Goal: Task Accomplishment & Management: Manage account settings

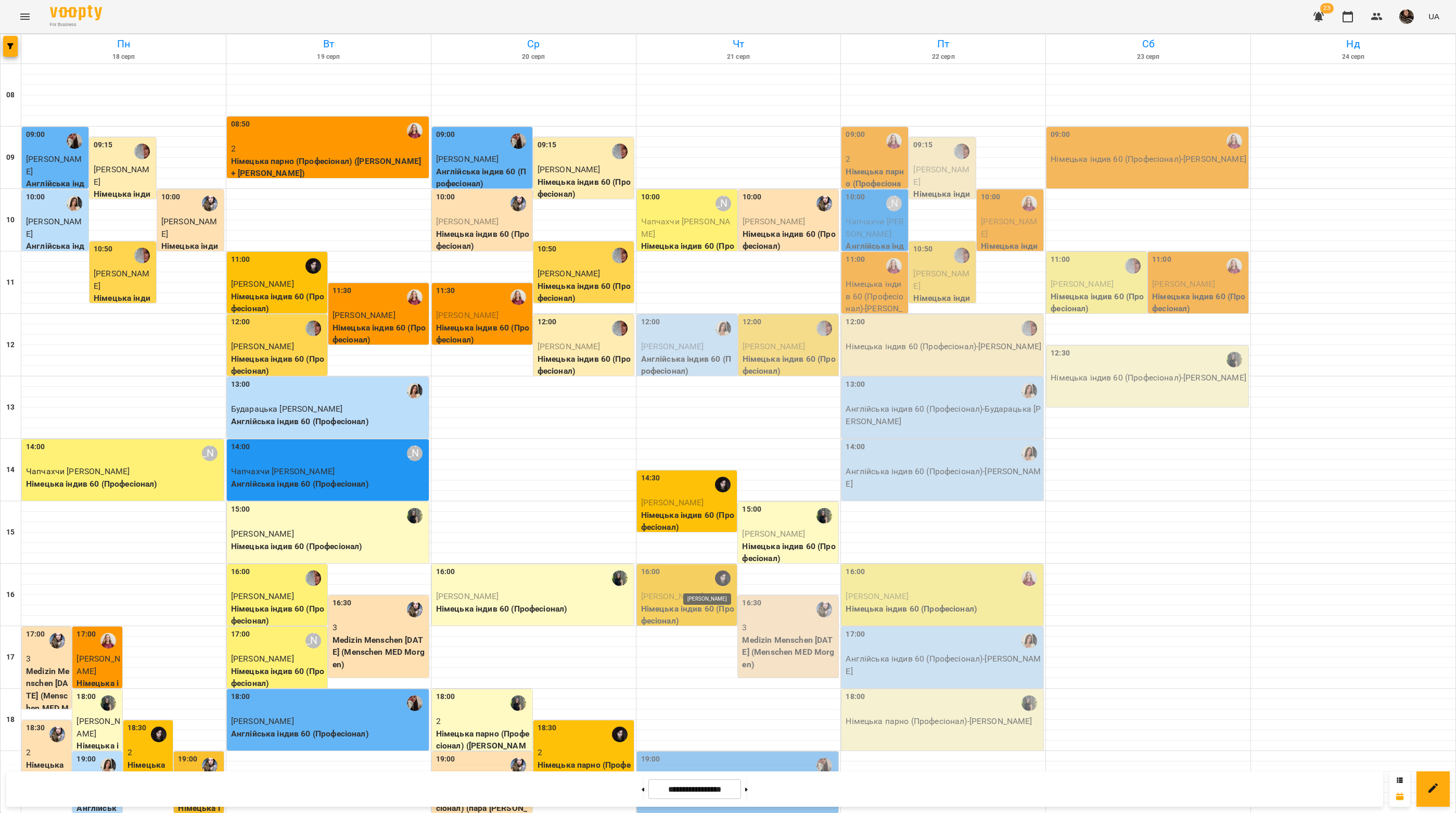
click at [715, 578] on img "Луцюк Александра Андріївна" at bounding box center [723, 578] width 15 height 15
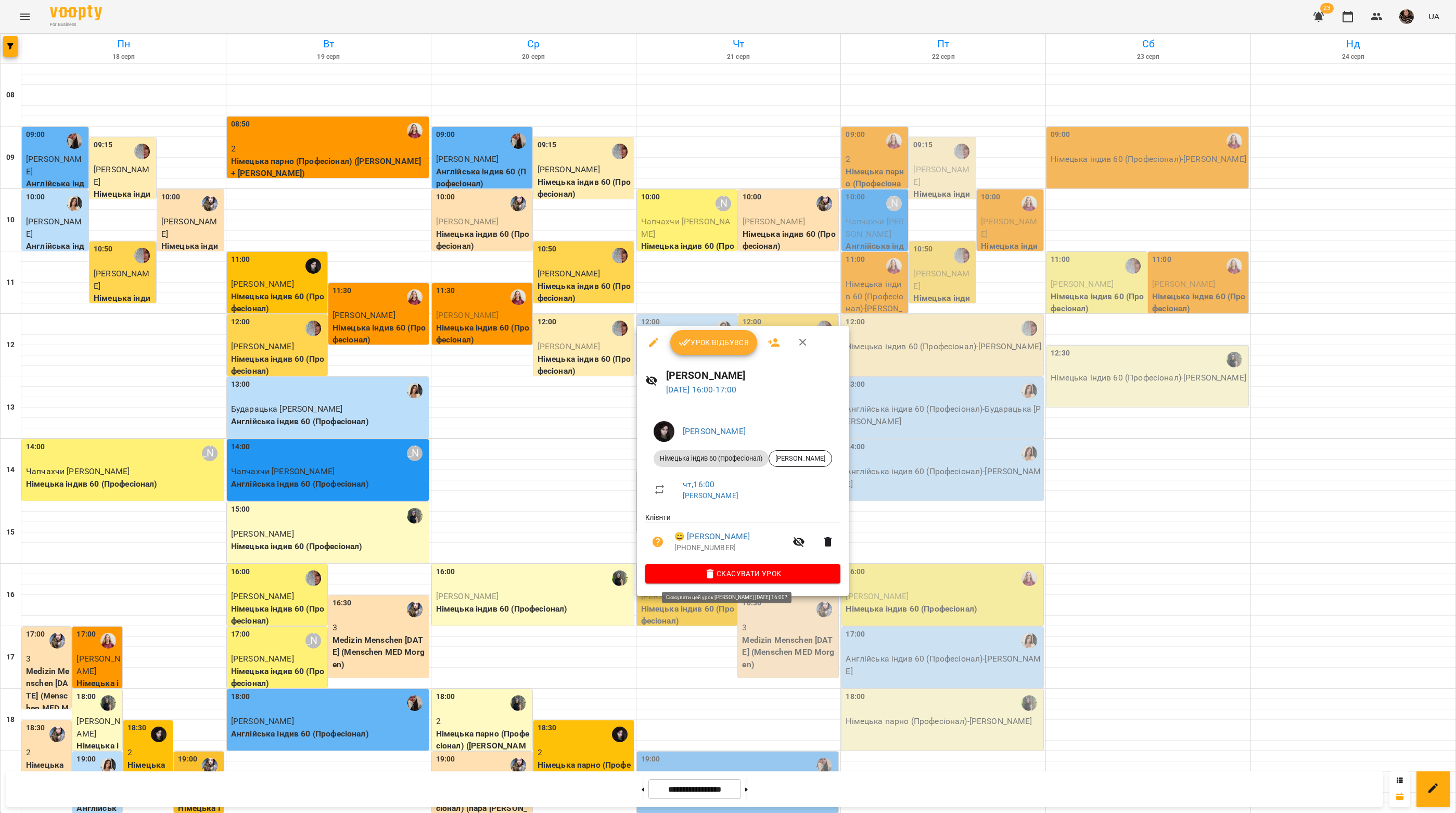
click at [709, 574] on icon "button" at bounding box center [710, 574] width 7 height 10
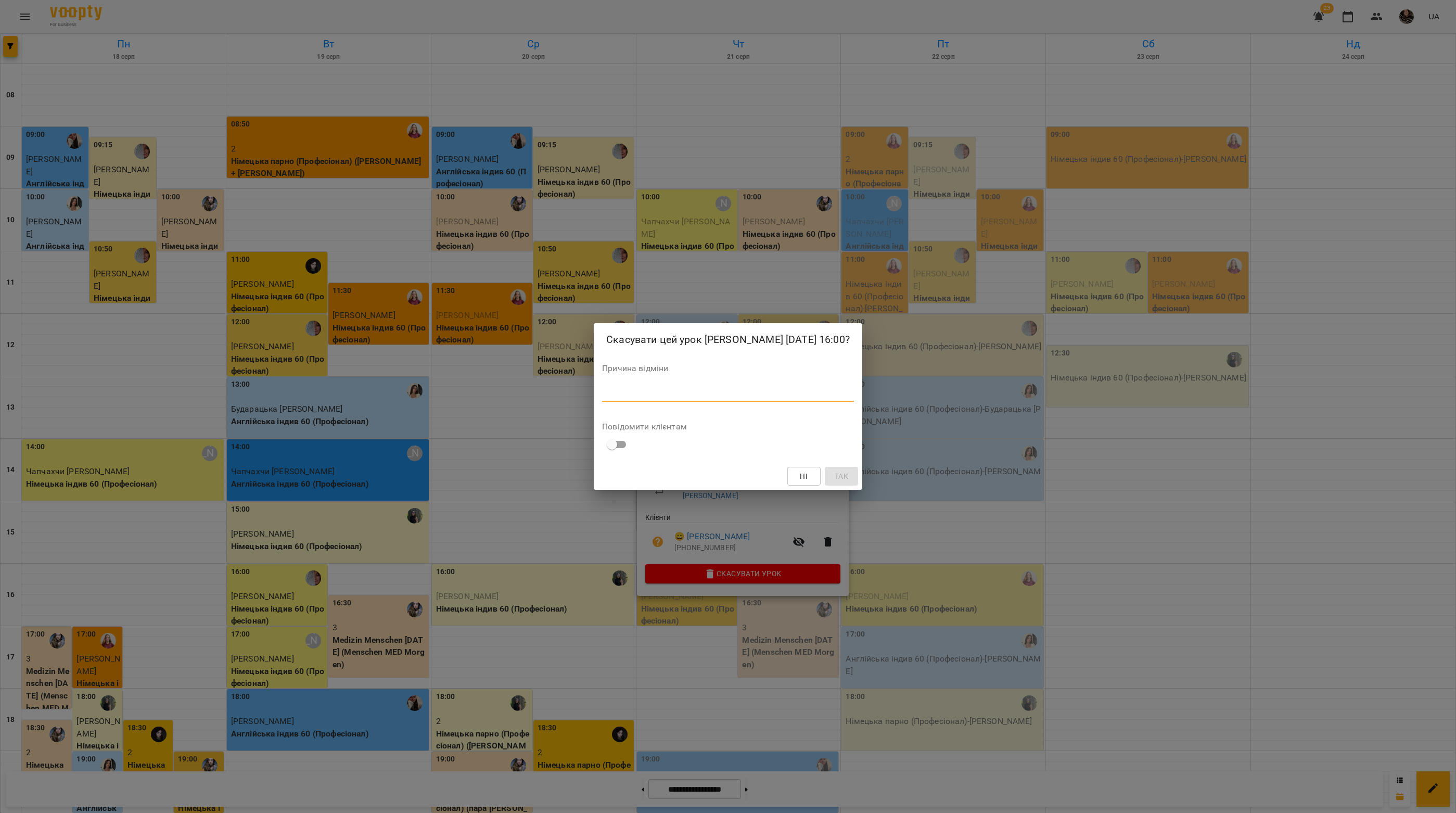
click at [655, 398] on textarea at bounding box center [728, 393] width 252 height 10
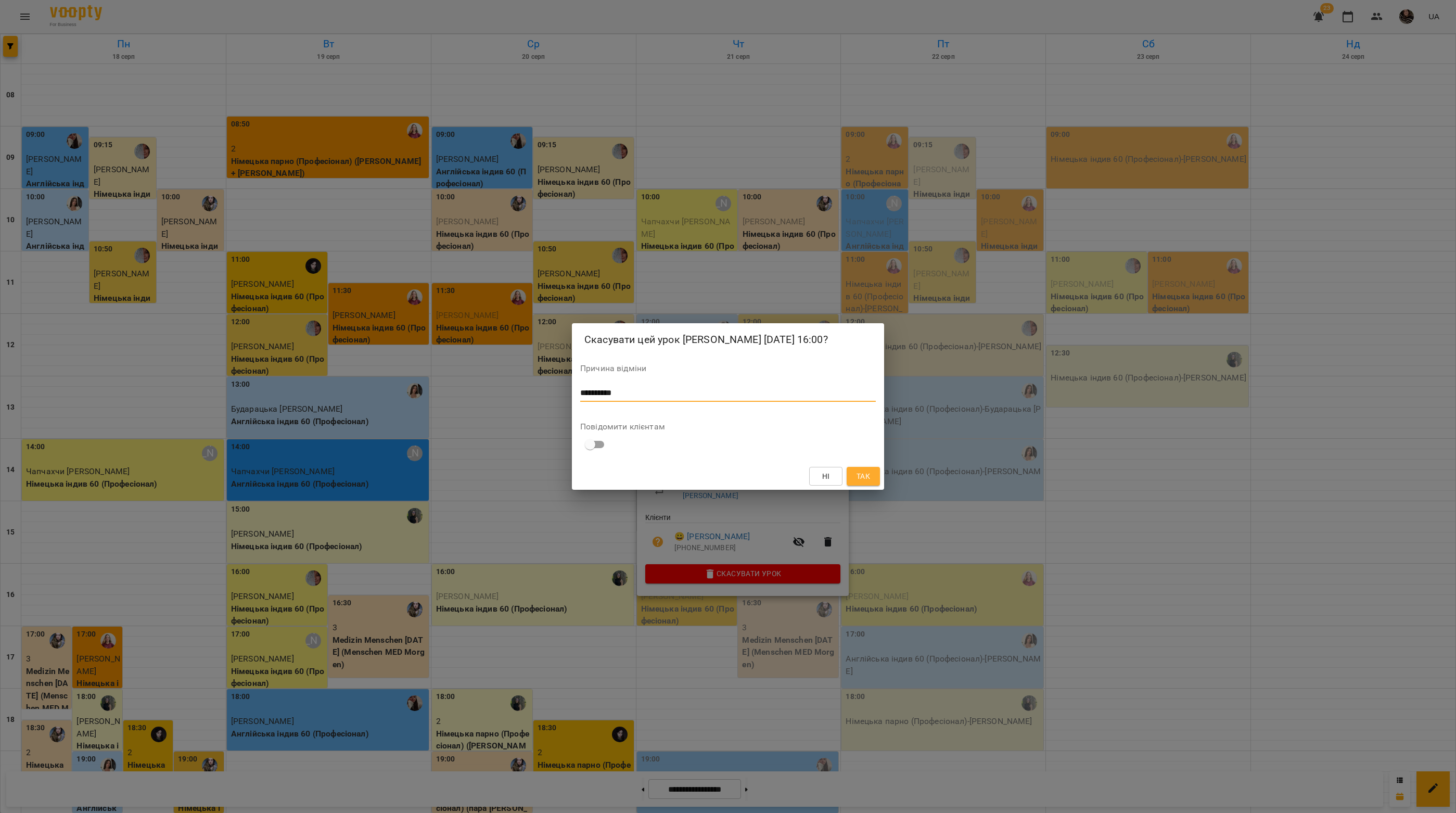
type textarea "**********"
click at [872, 486] on button "Так" at bounding box center [863, 476] width 34 height 19
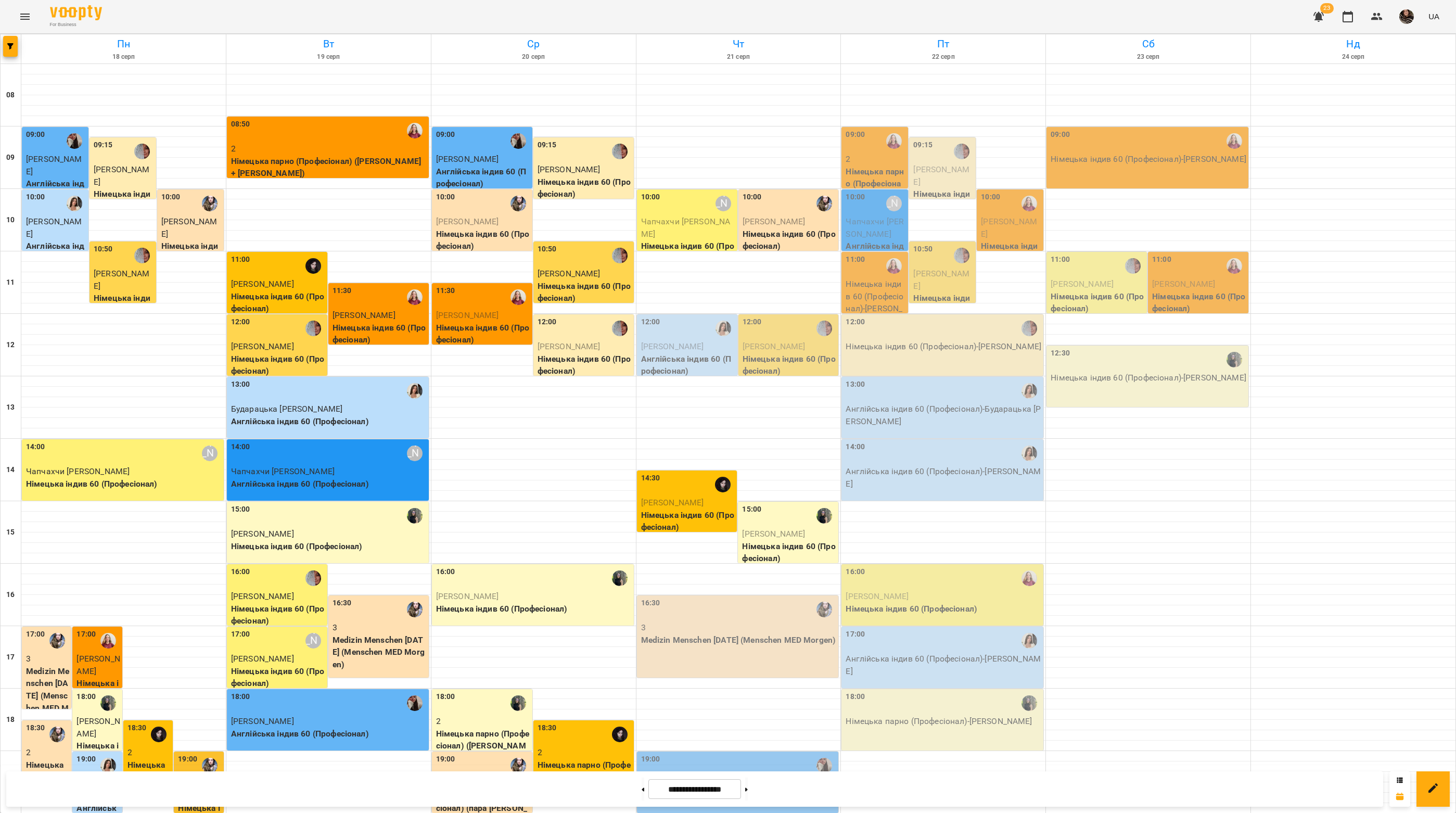
click at [1315, 12] on icon "button" at bounding box center [1318, 16] width 12 height 12
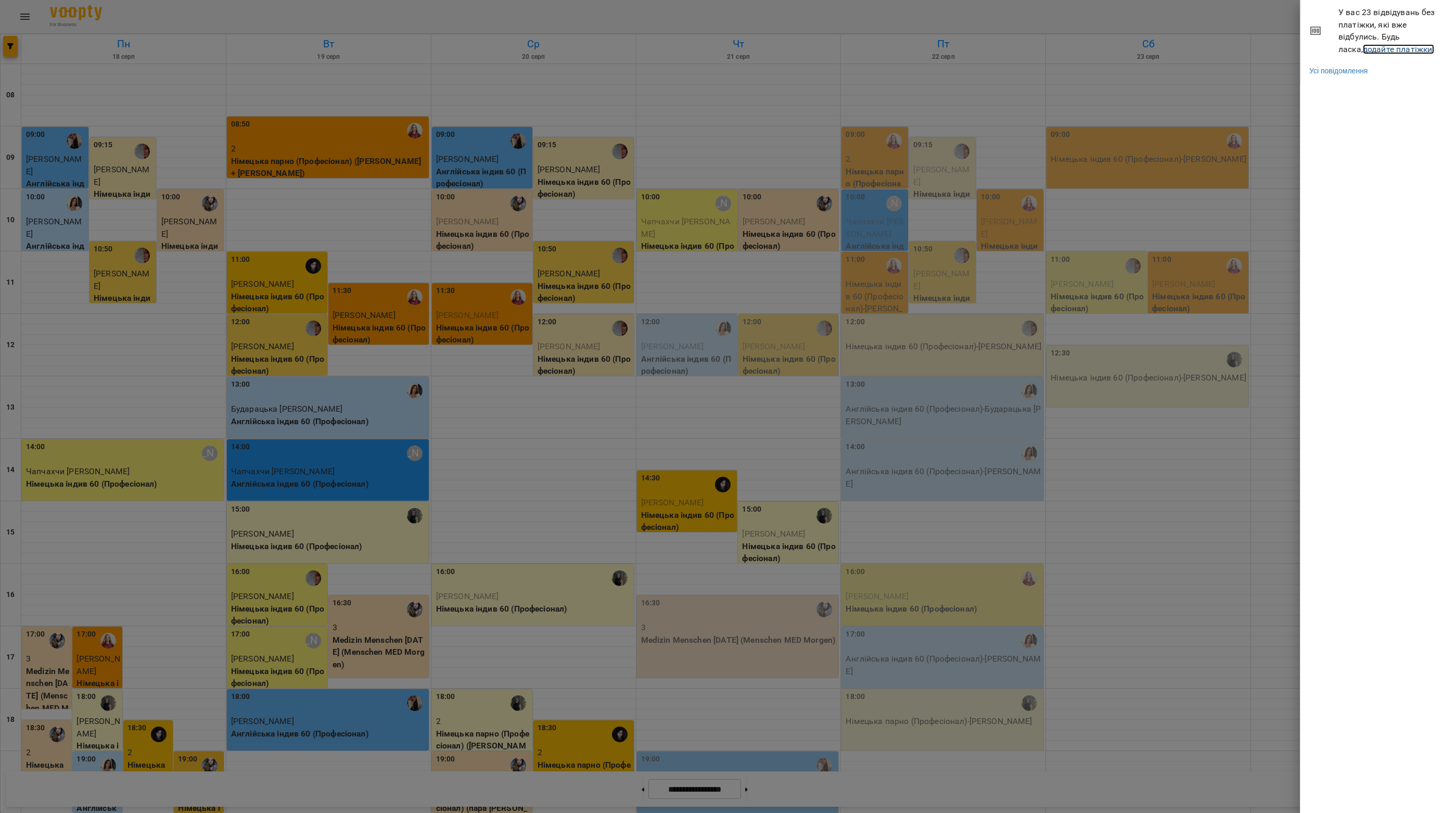
click at [1363, 49] on link "додайте платіжки!" at bounding box center [1399, 48] width 72 height 10
